Goal: Download file/media

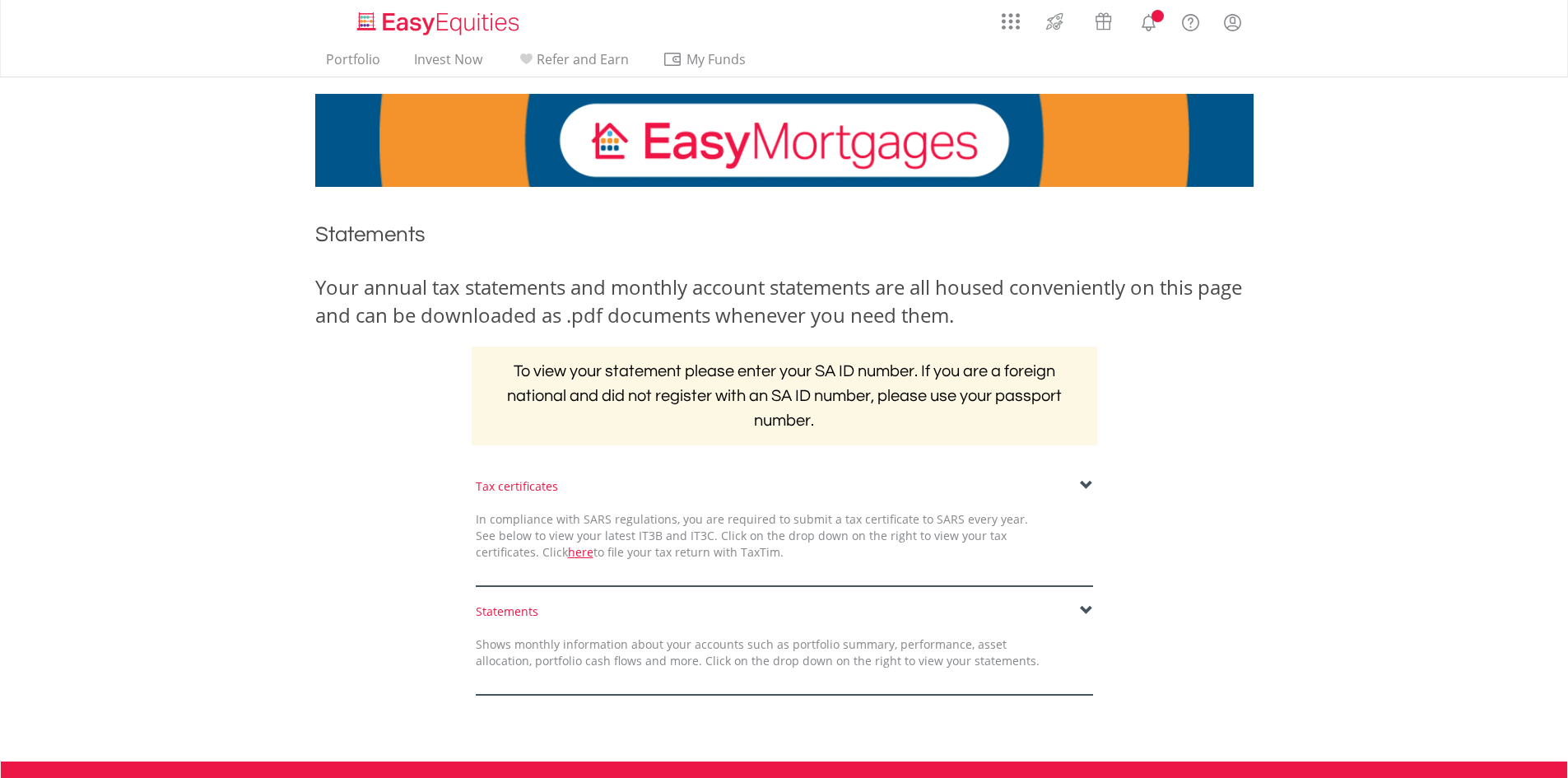
scroll to position [221, 0]
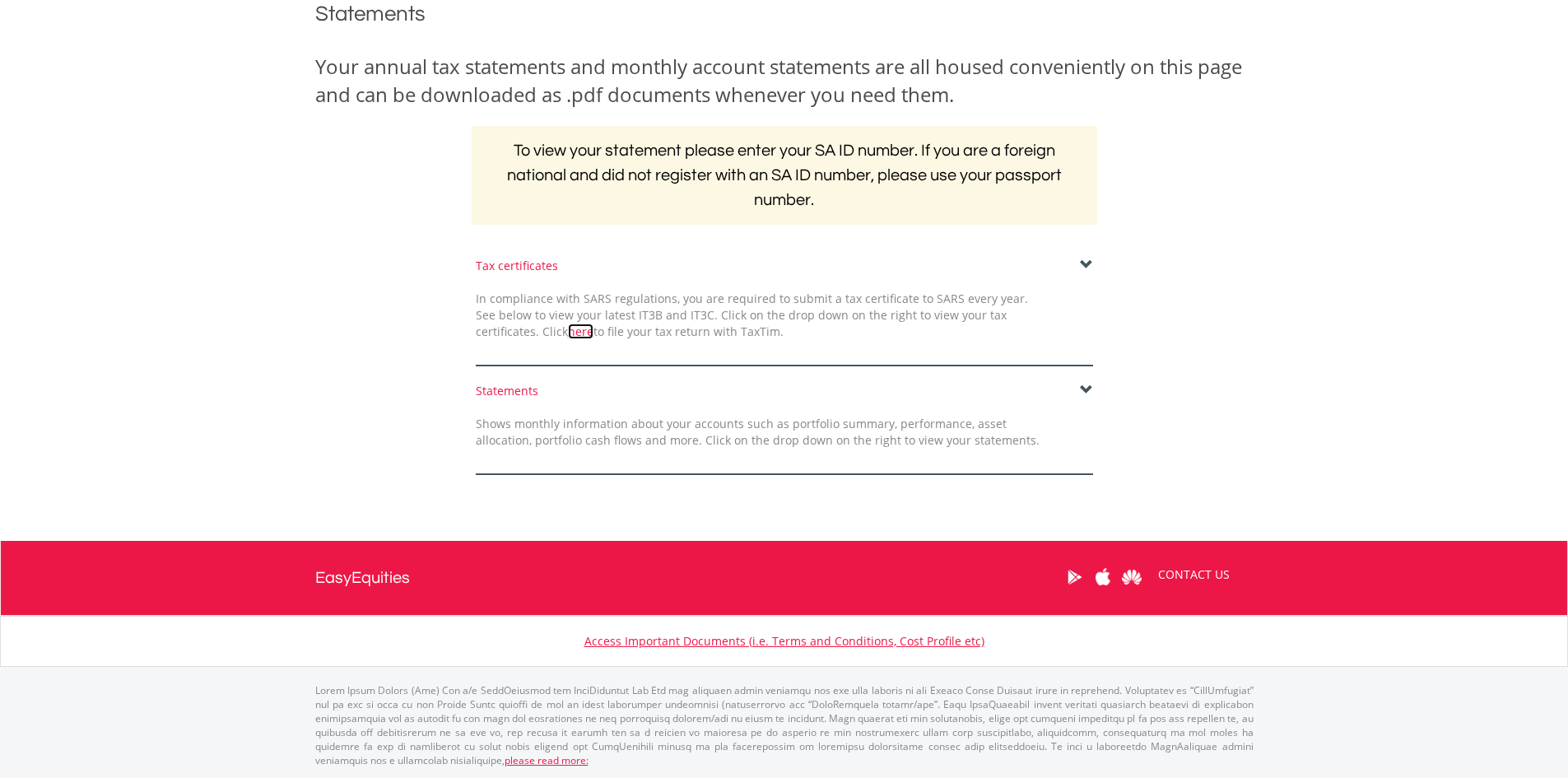
click at [568, 329] on link "here" at bounding box center [580, 331] width 26 height 16
click at [1086, 263] on span at bounding box center [1086, 265] width 13 height 13
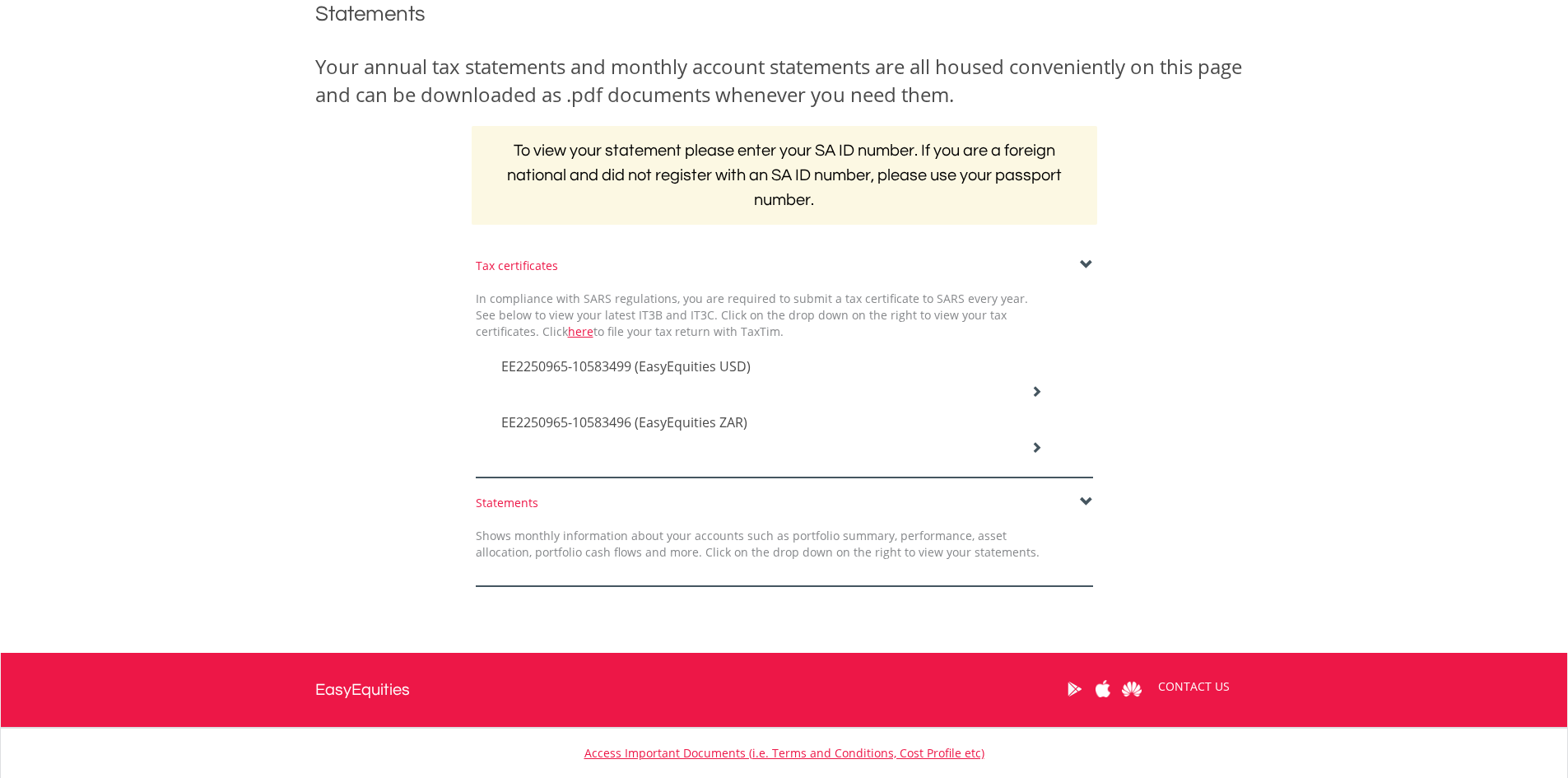
click at [646, 374] on span "EE2250965-10583499 (EasyEquities USD)" at bounding box center [625, 366] width 249 height 18
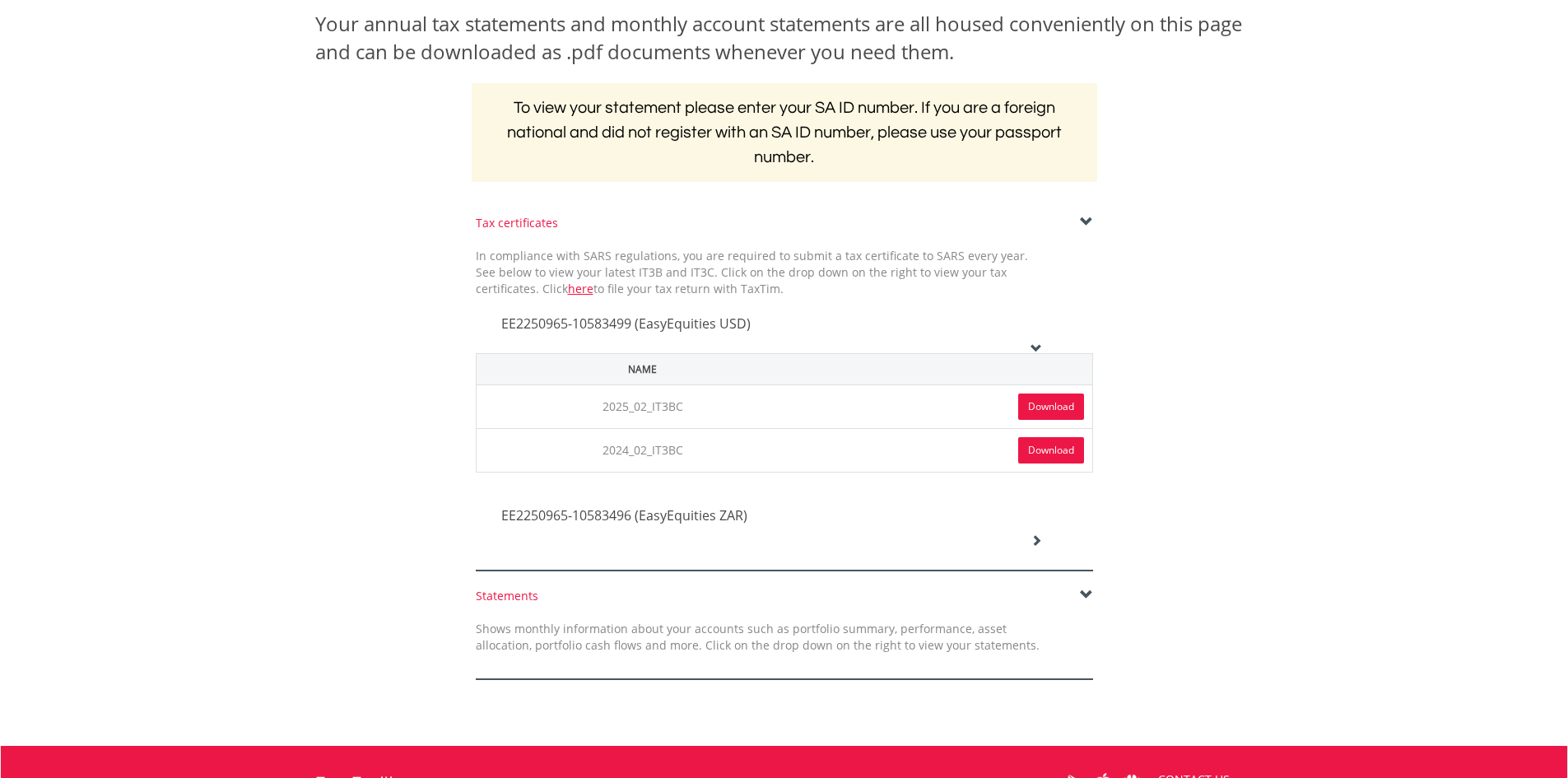
scroll to position [303, 0]
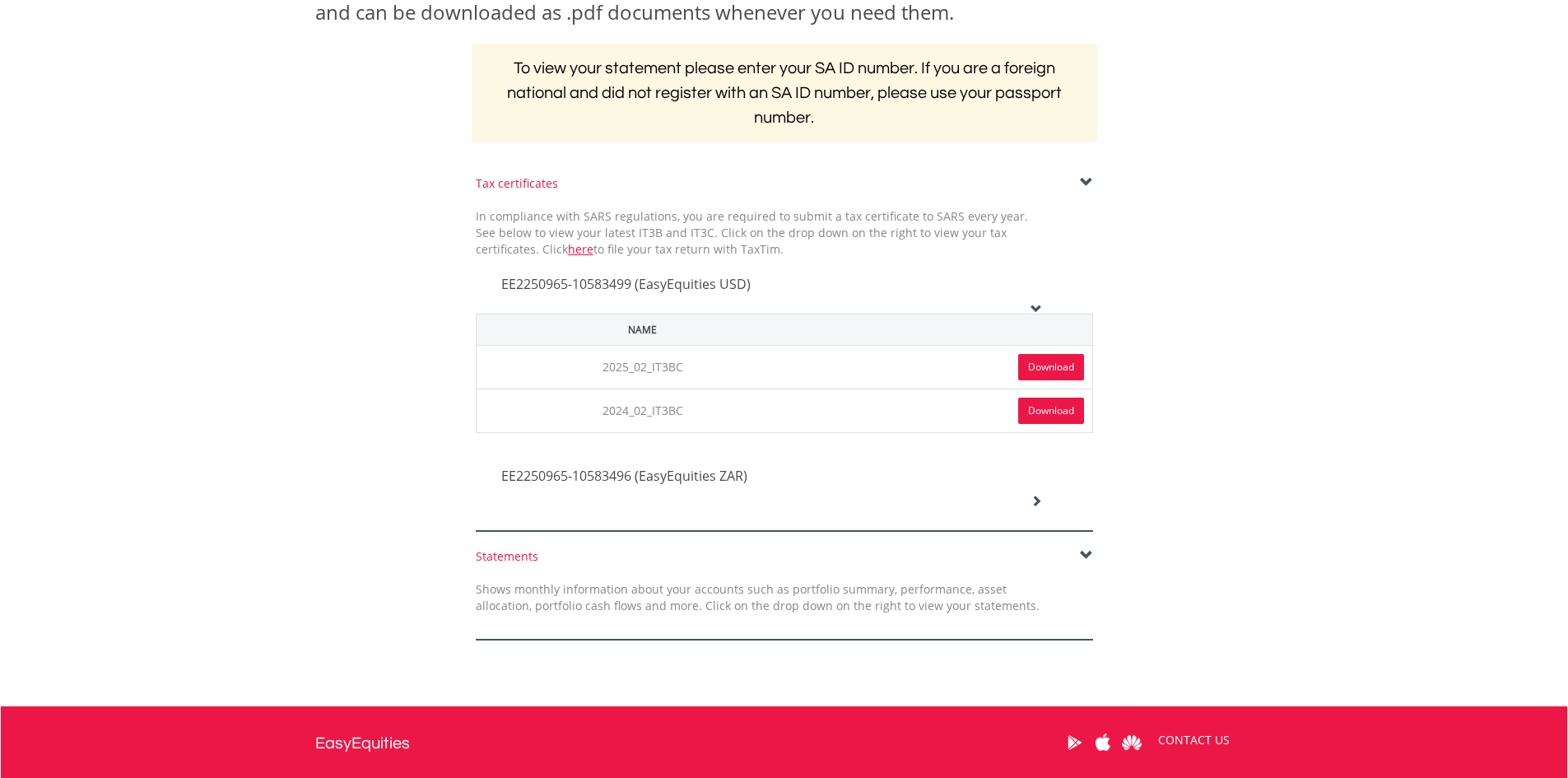
click at [1084, 555] on span at bounding box center [1086, 555] width 13 height 13
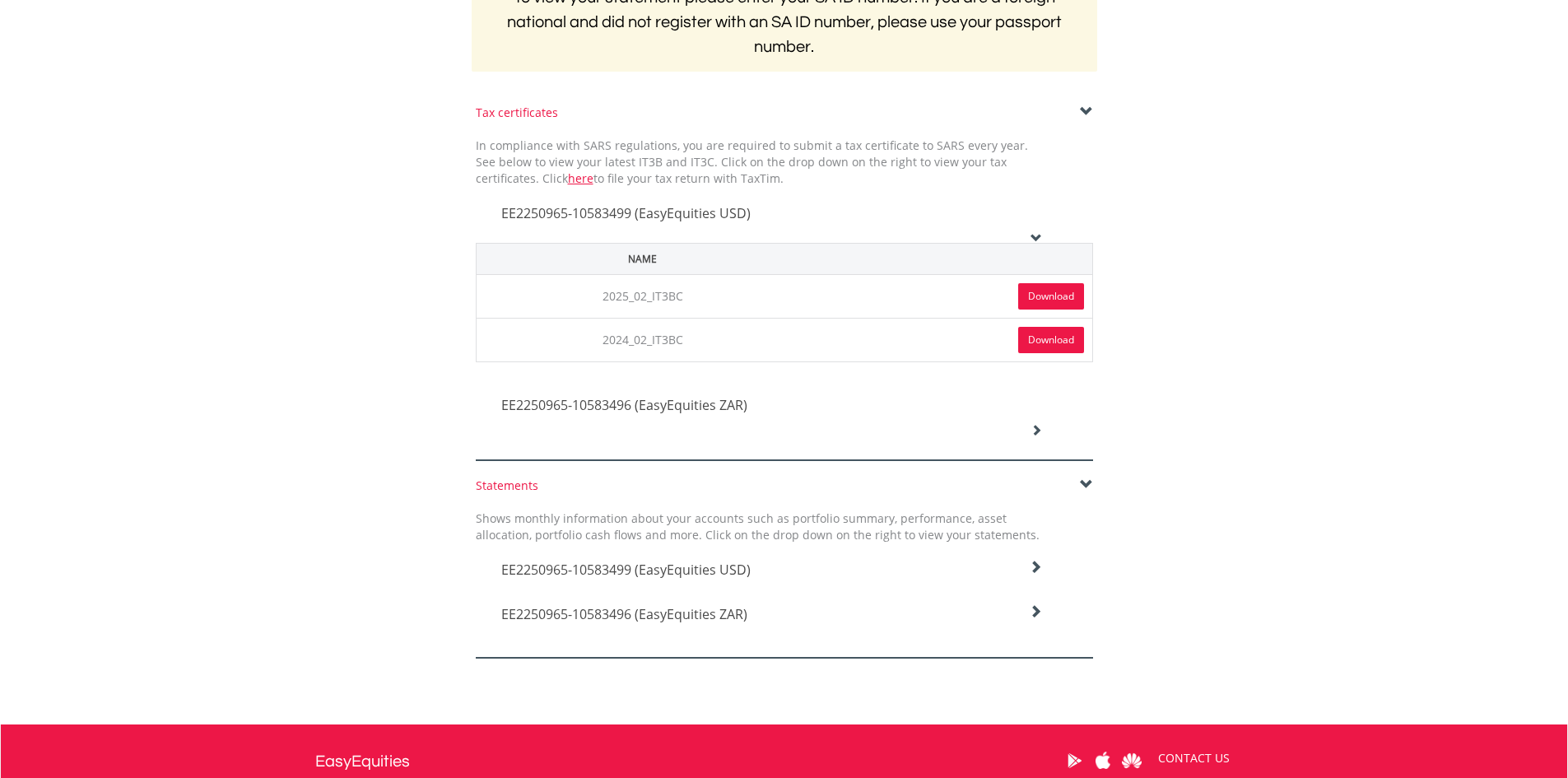
scroll to position [467, 0]
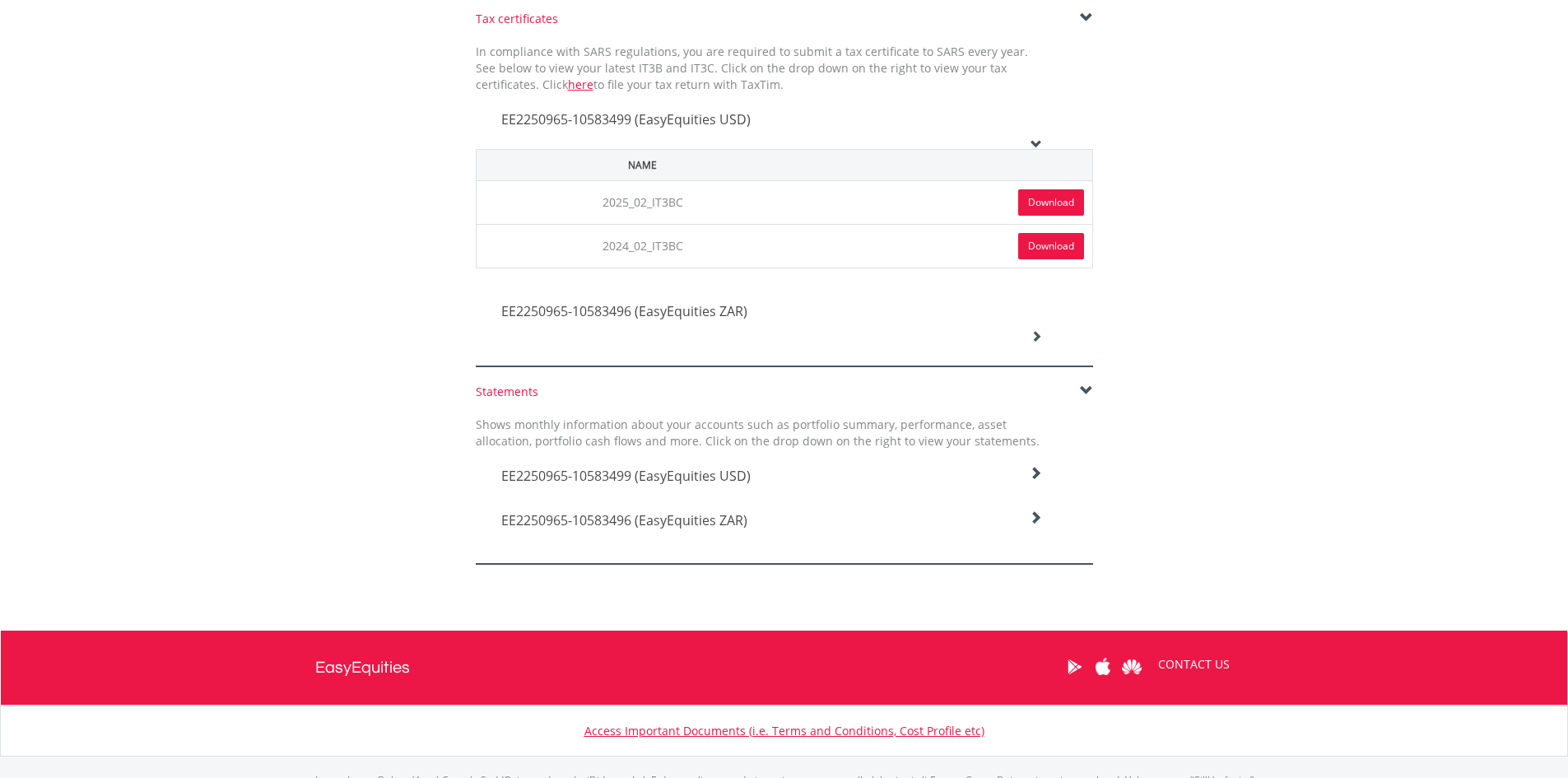
click at [648, 472] on span "EE2250965-10583499 (EasyEquities USD)" at bounding box center [625, 475] width 249 height 18
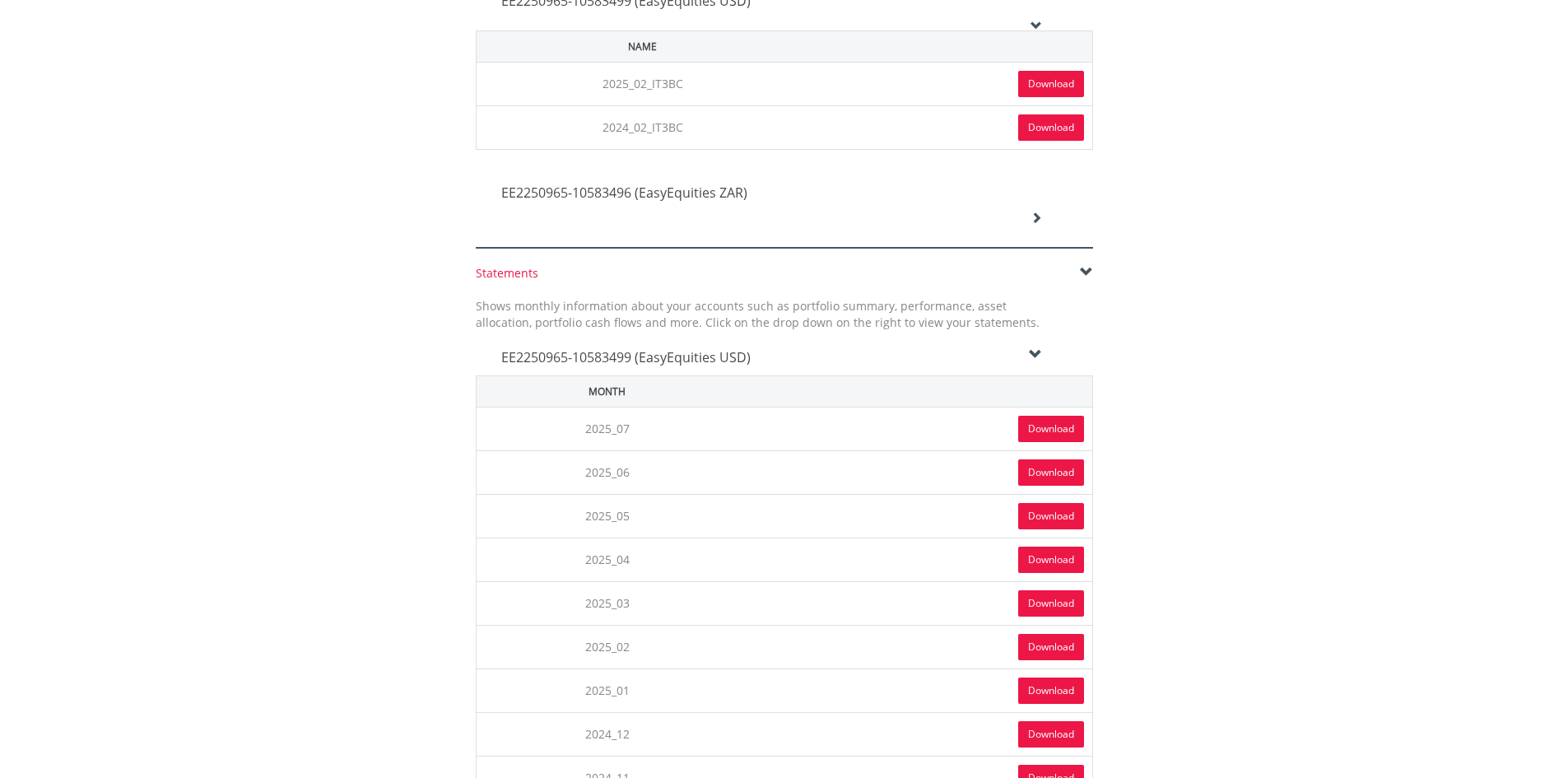
scroll to position [632, 0]
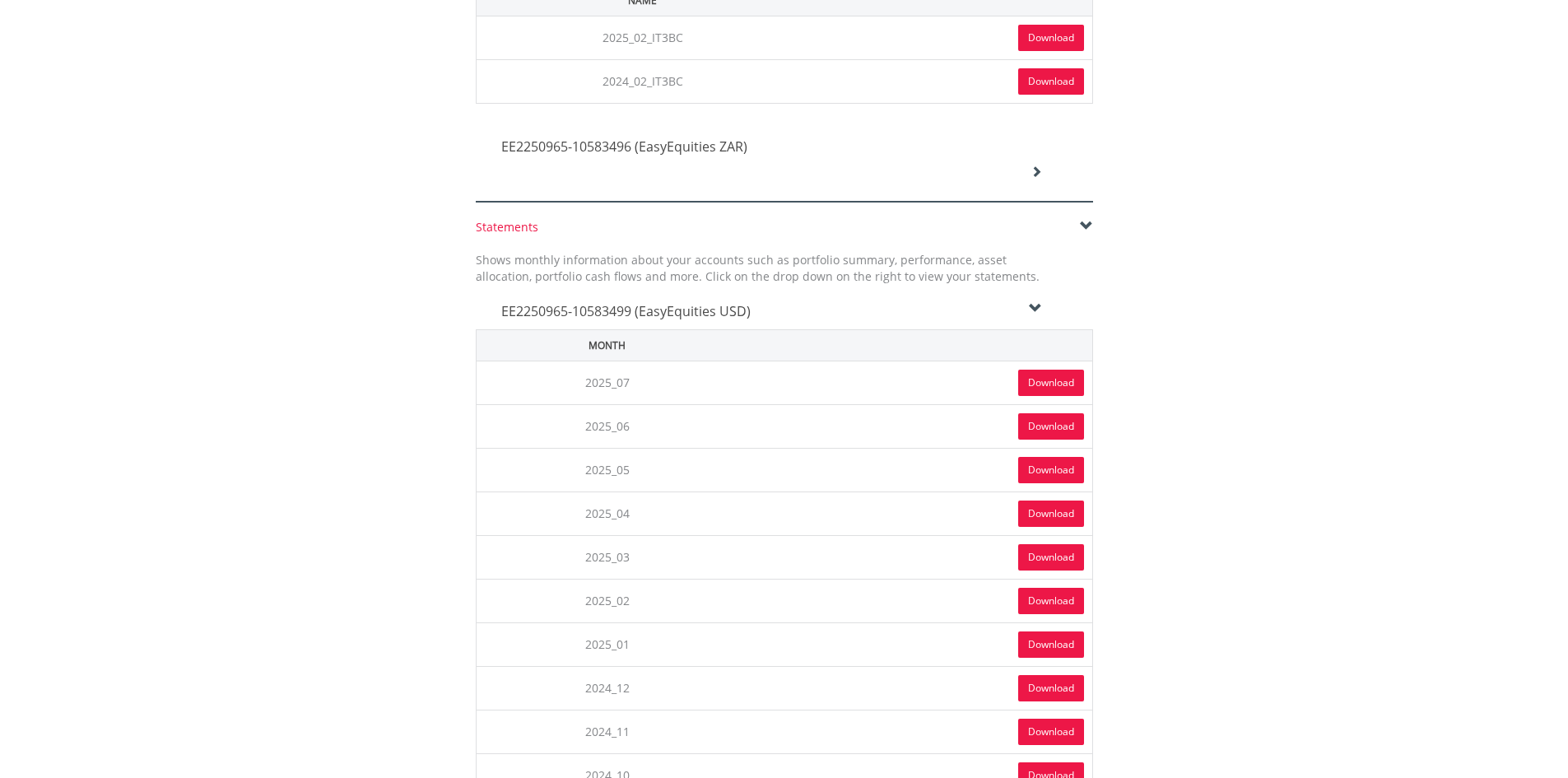
click at [1039, 304] on icon at bounding box center [1035, 308] width 13 height 13
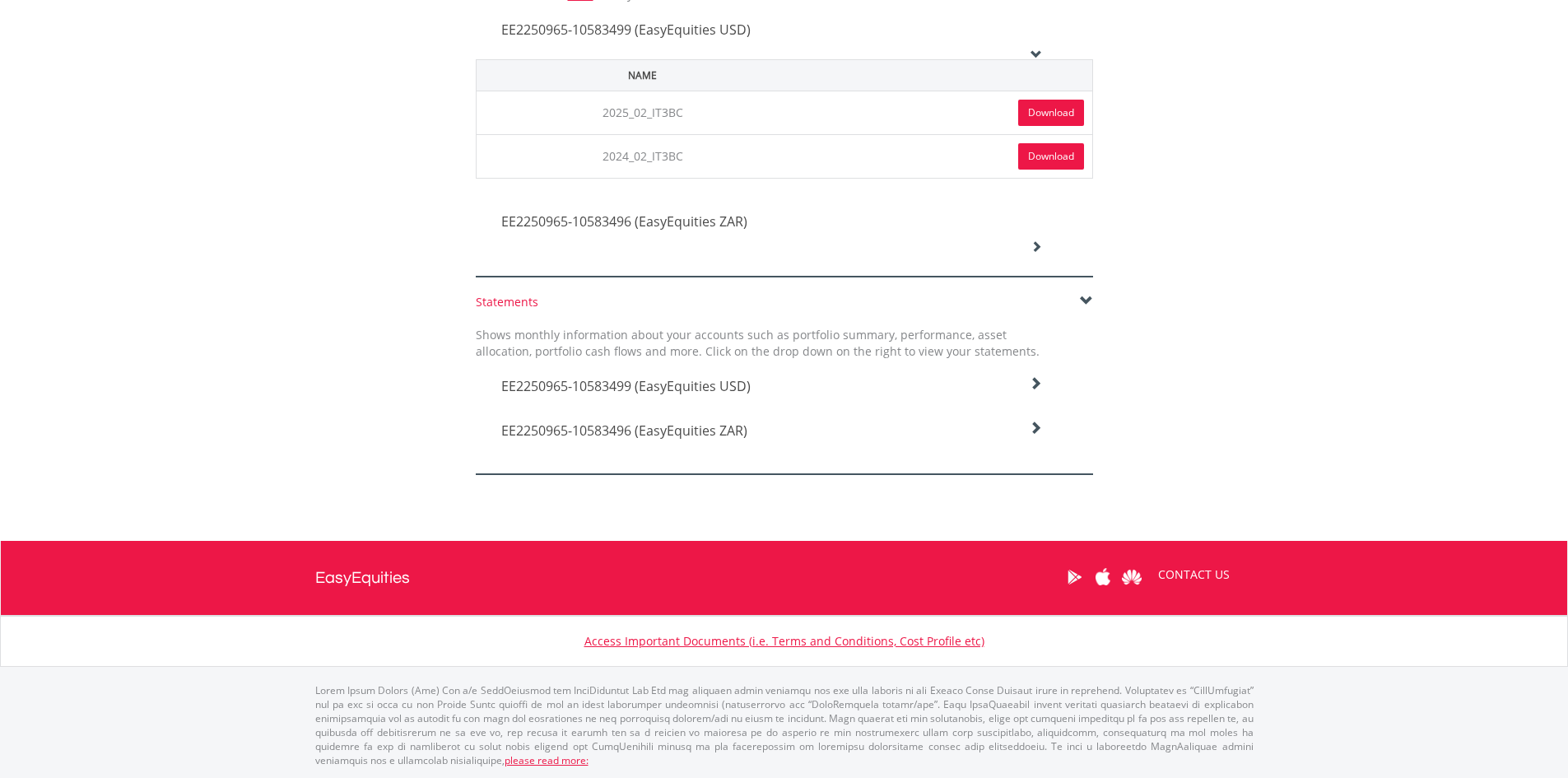
click at [1087, 295] on span at bounding box center [1086, 301] width 13 height 13
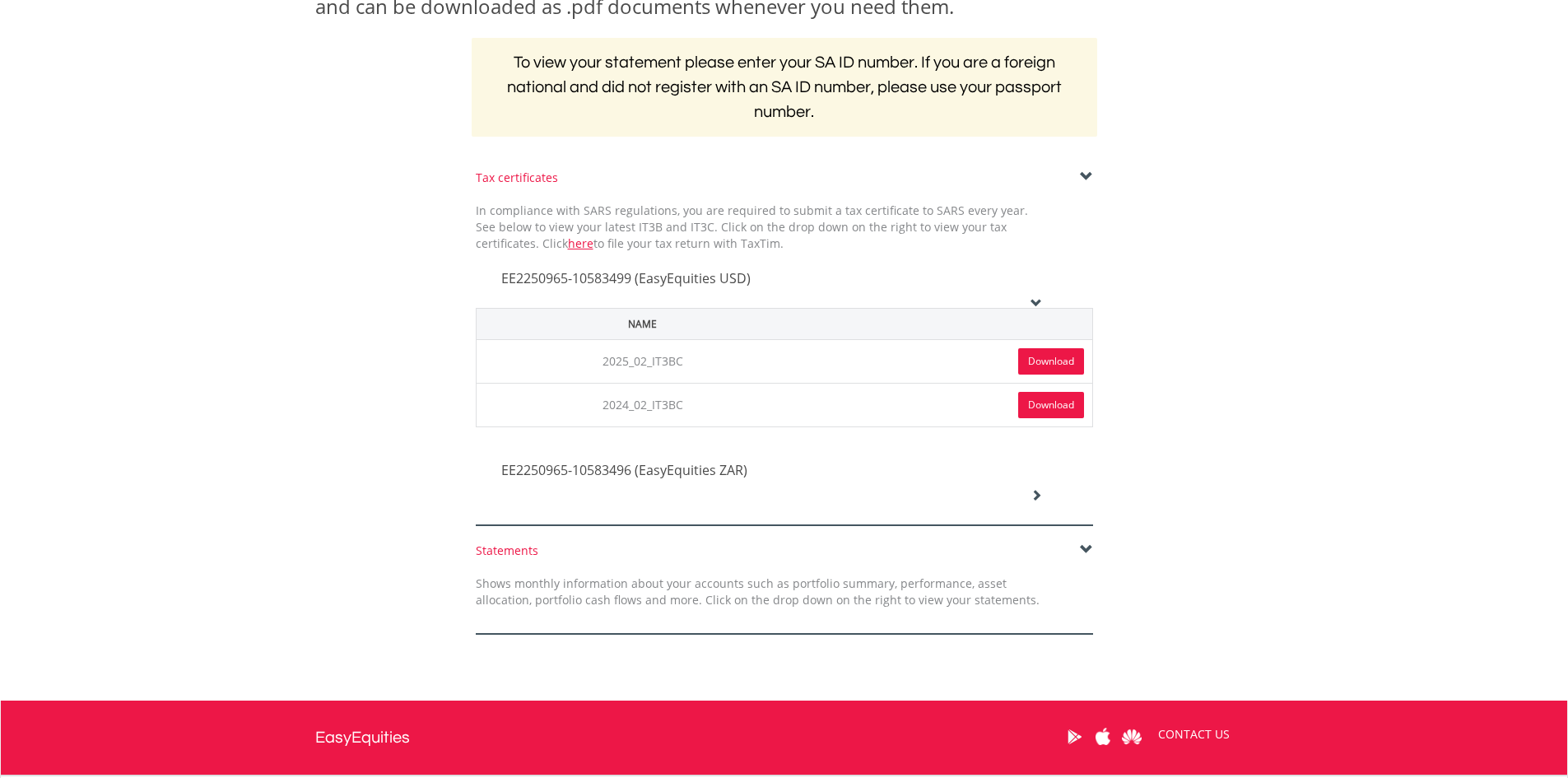
scroll to position [304, 0]
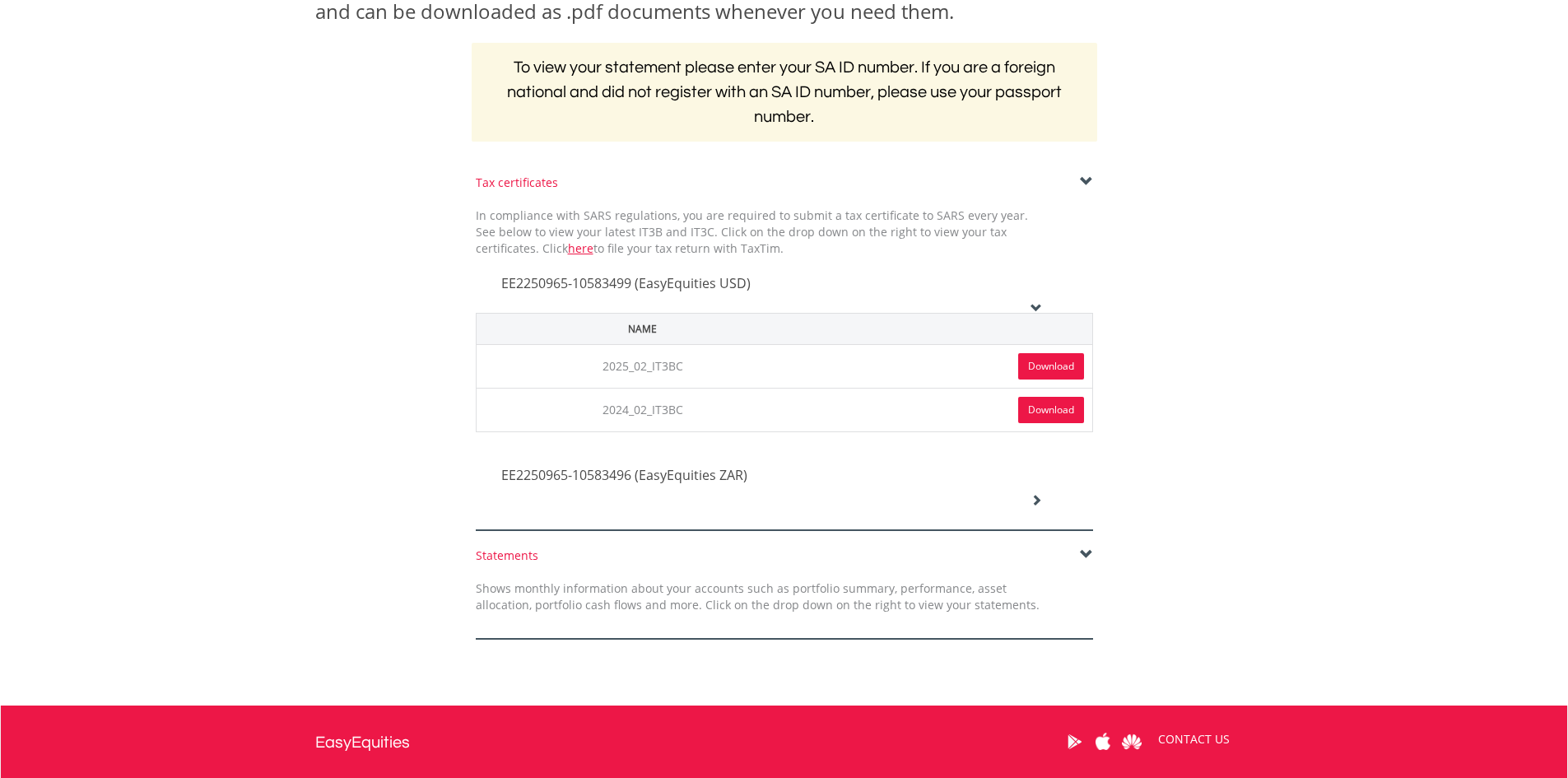
click at [1041, 308] on icon at bounding box center [1036, 307] width 11 height 11
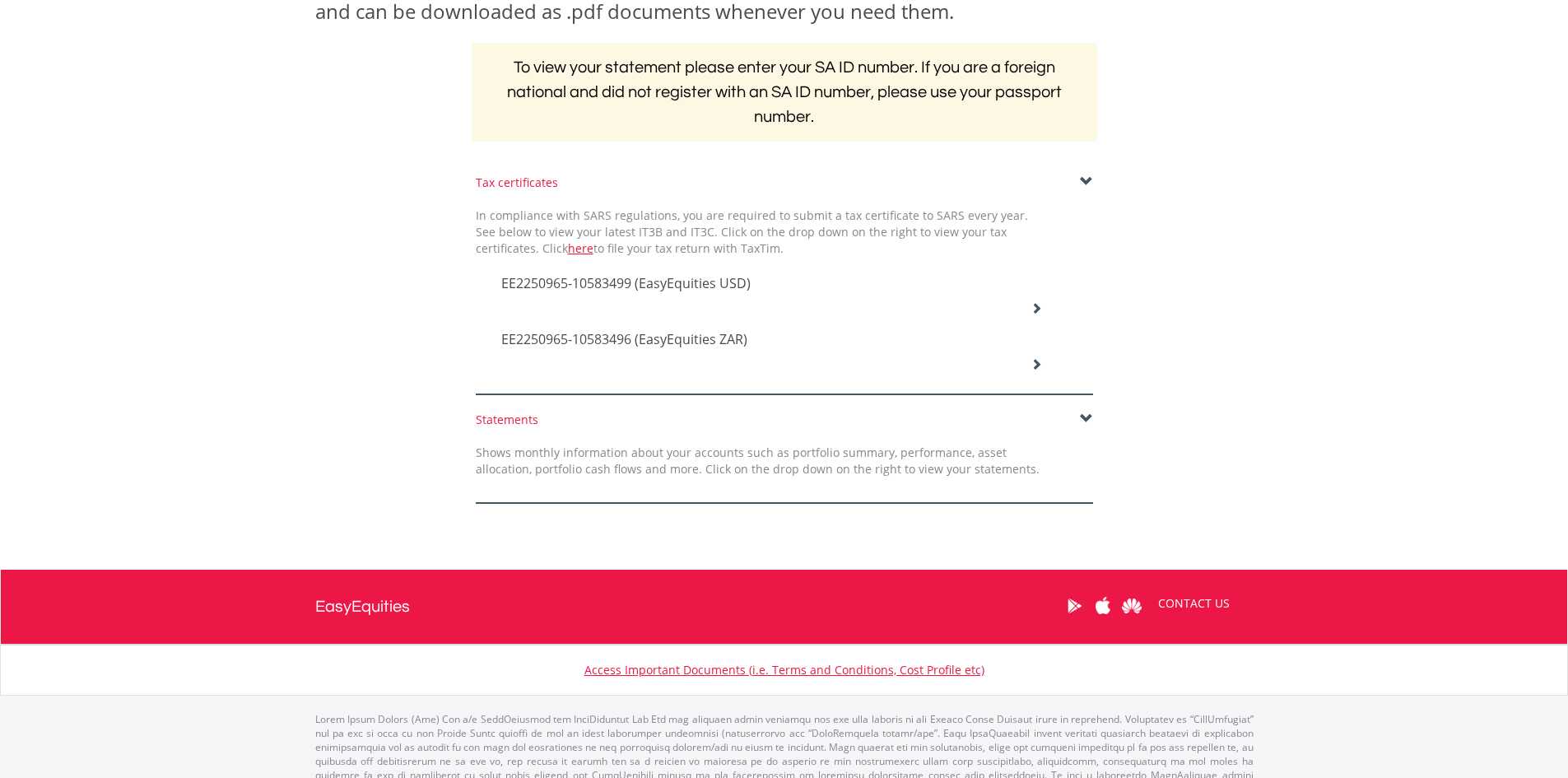
click at [1041, 308] on icon at bounding box center [1036, 307] width 11 height 11
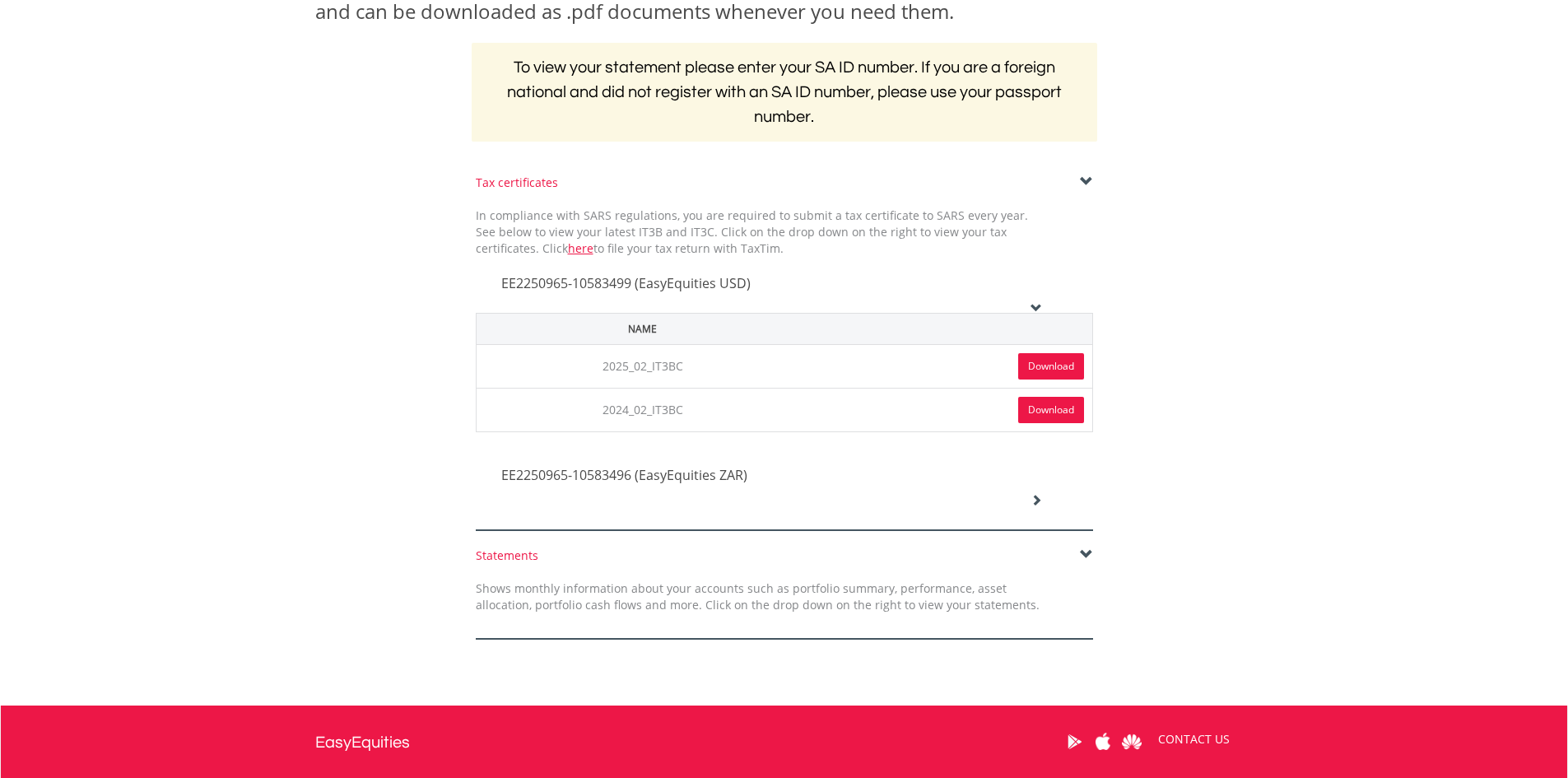
click at [671, 362] on td "2025_02_IT3BC" at bounding box center [642, 365] width 333 height 43
click at [1046, 373] on link "Download" at bounding box center [1051, 366] width 66 height 26
click at [1073, 409] on link "Download" at bounding box center [1051, 410] width 66 height 26
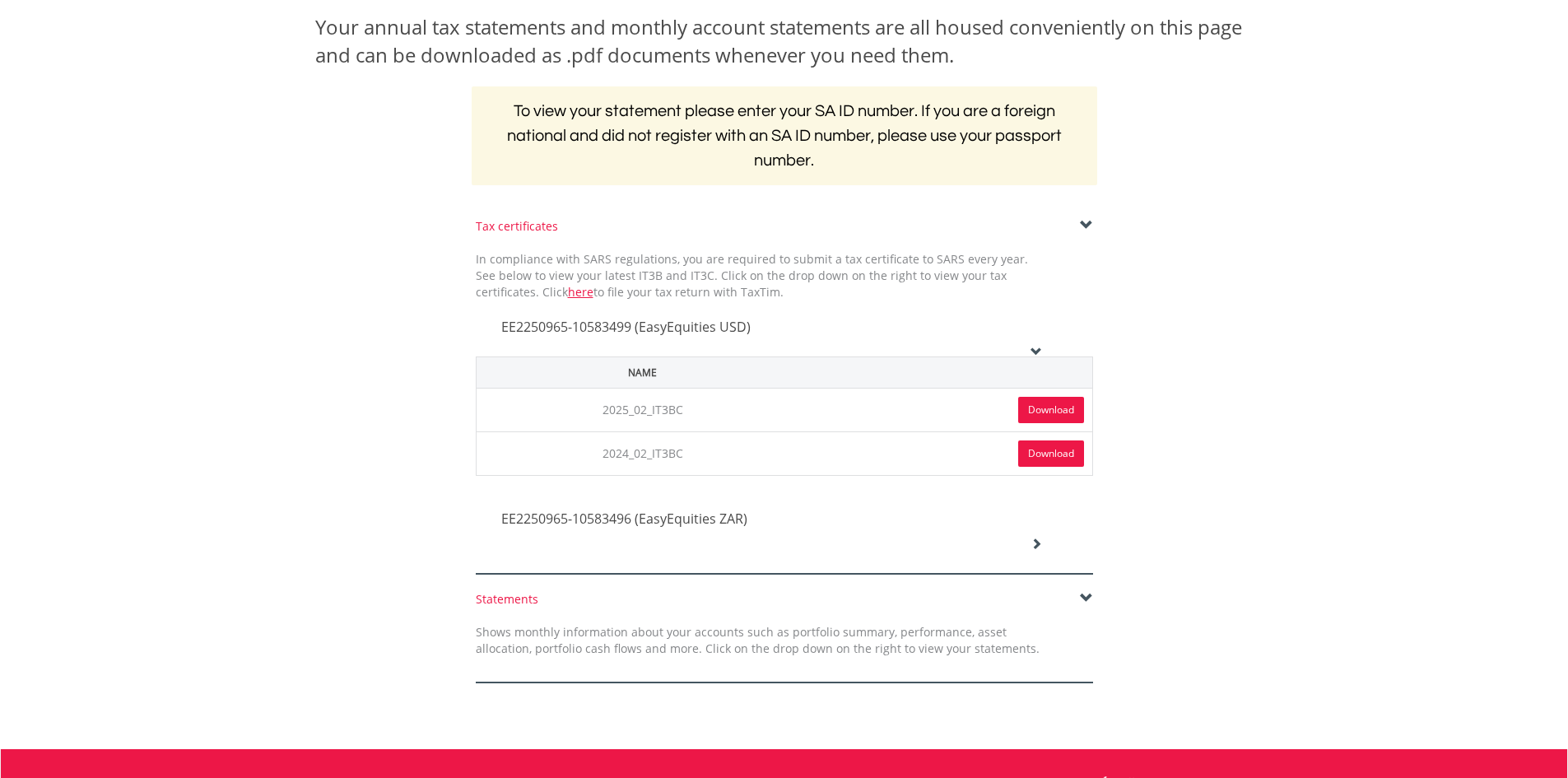
scroll to position [0, 0]
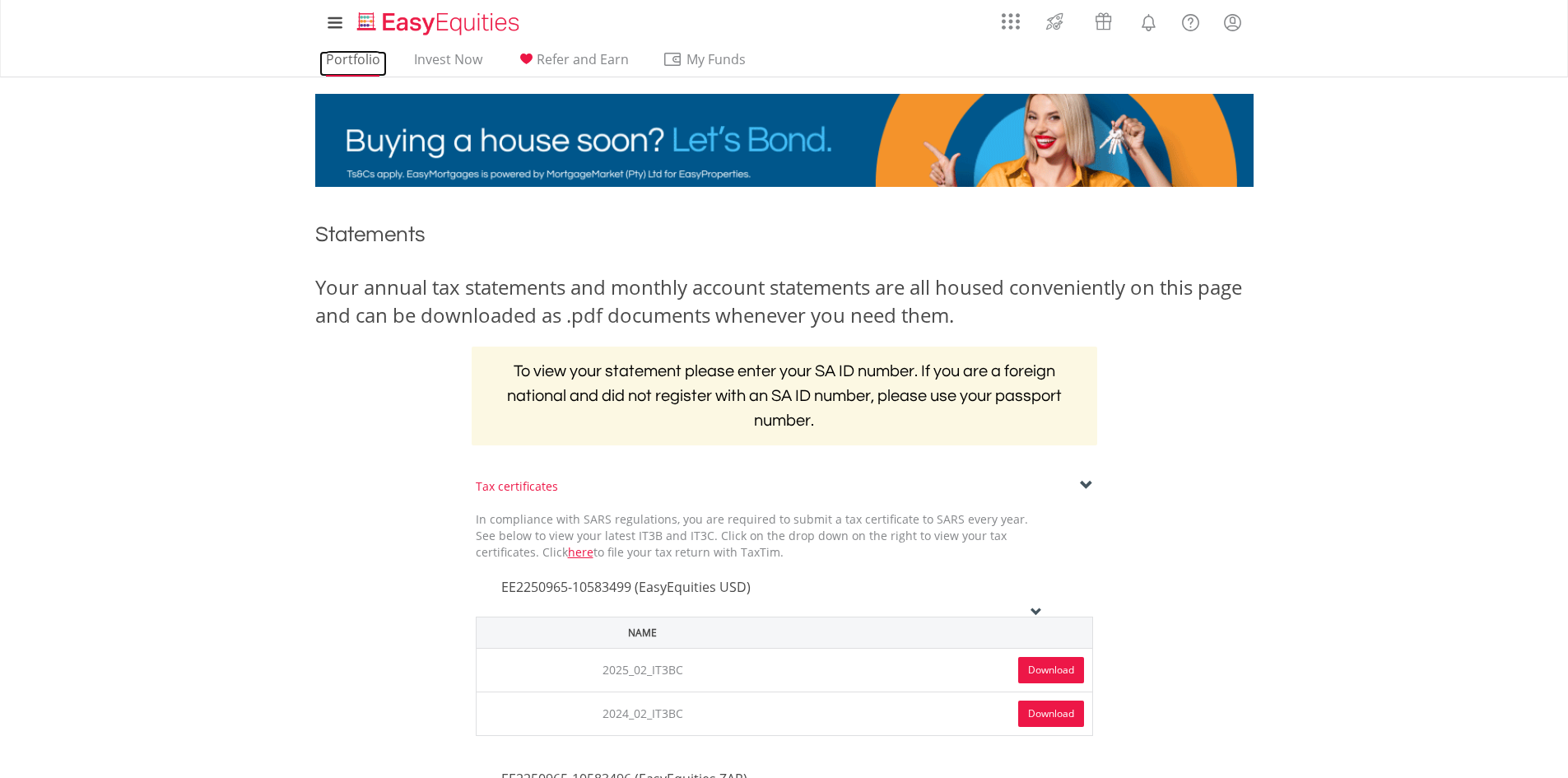
click at [340, 64] on link "Portfolio" at bounding box center [353, 64] width 67 height 26
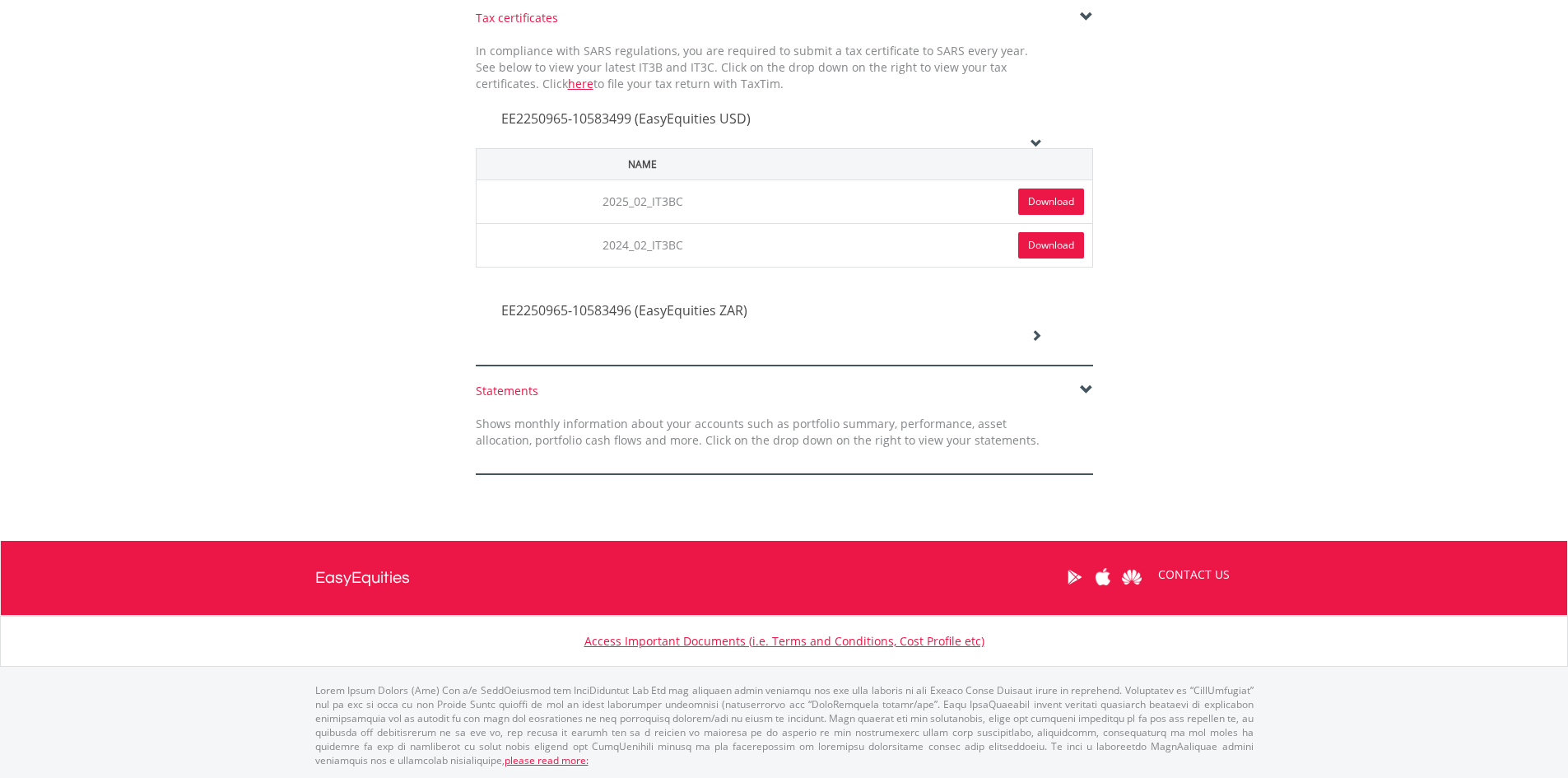
scroll to position [328, 0]
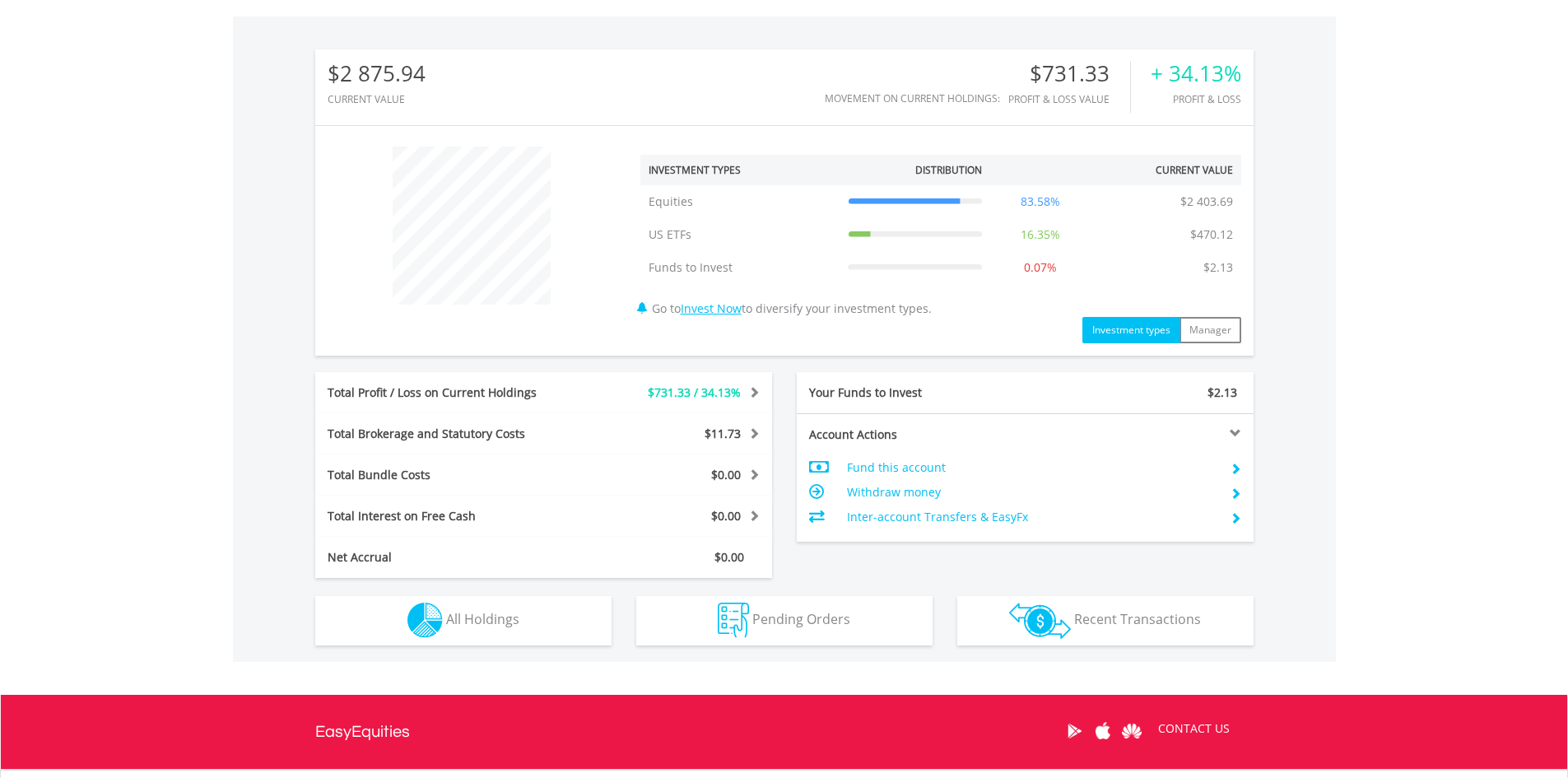
scroll to position [494, 0]
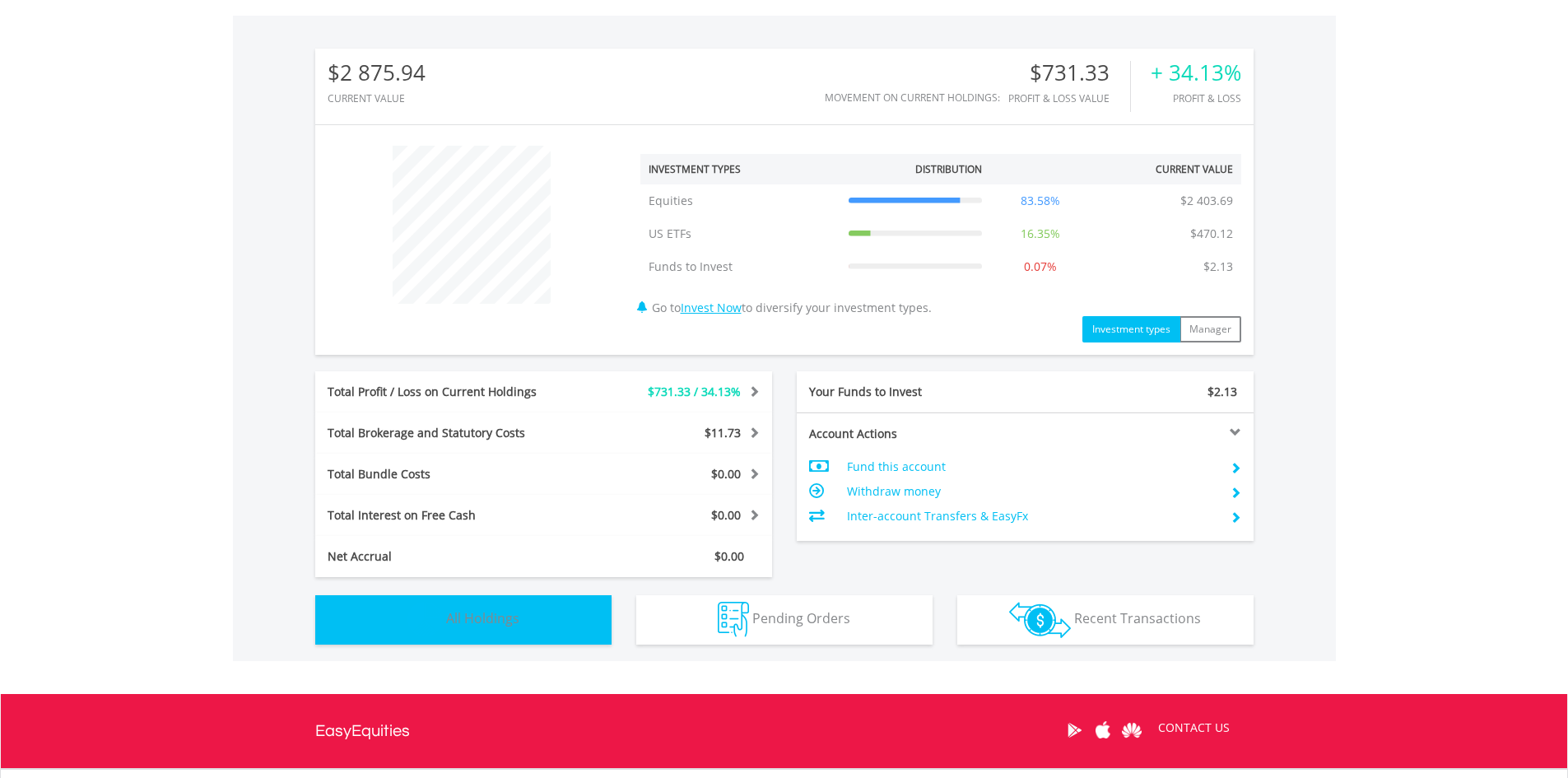
click at [601, 631] on button "Holdings All Holdings" at bounding box center [463, 620] width 296 height 49
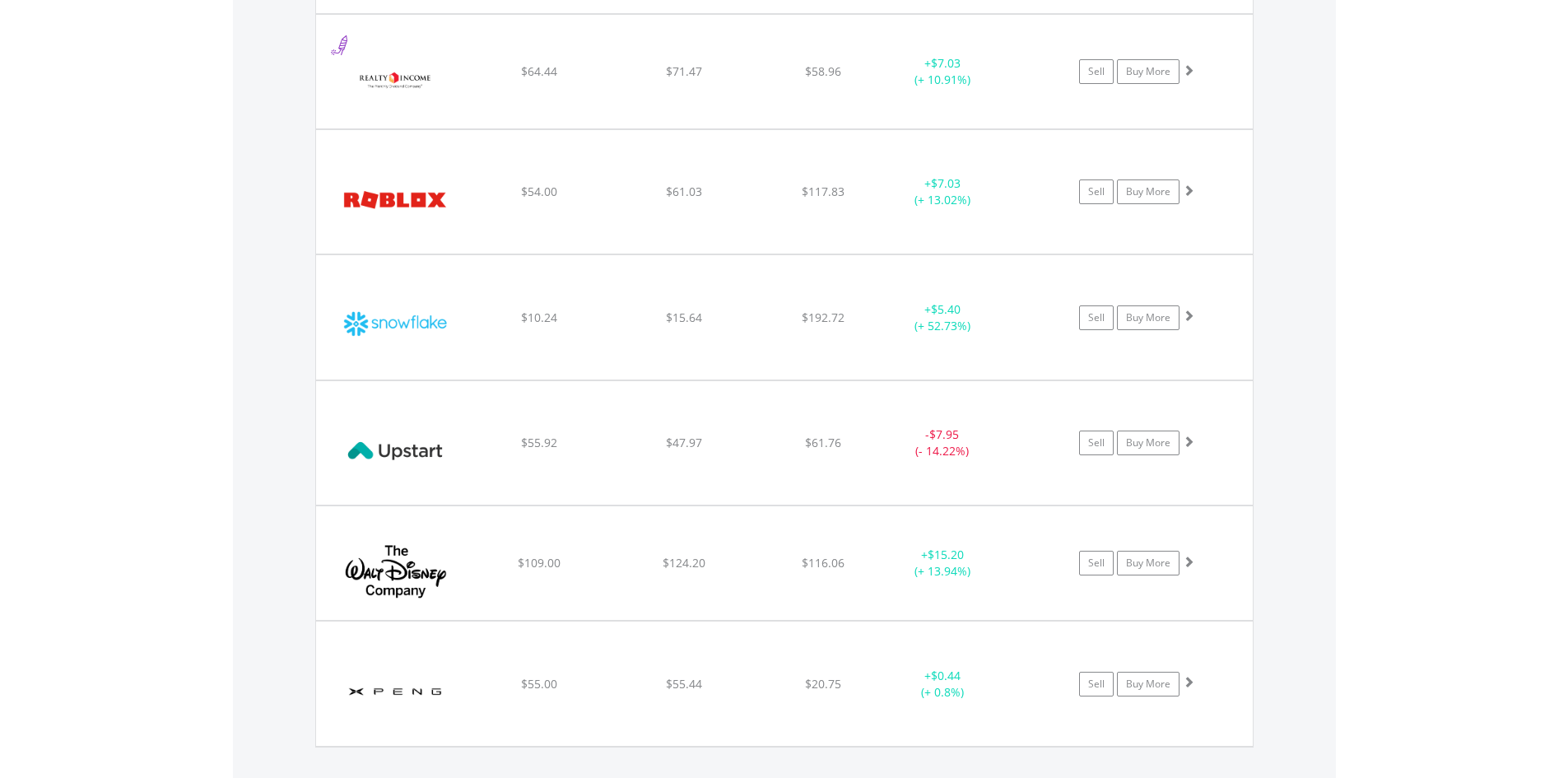
scroll to position [4314, 0]
